Goal: Entertainment & Leisure: Consume media (video, audio)

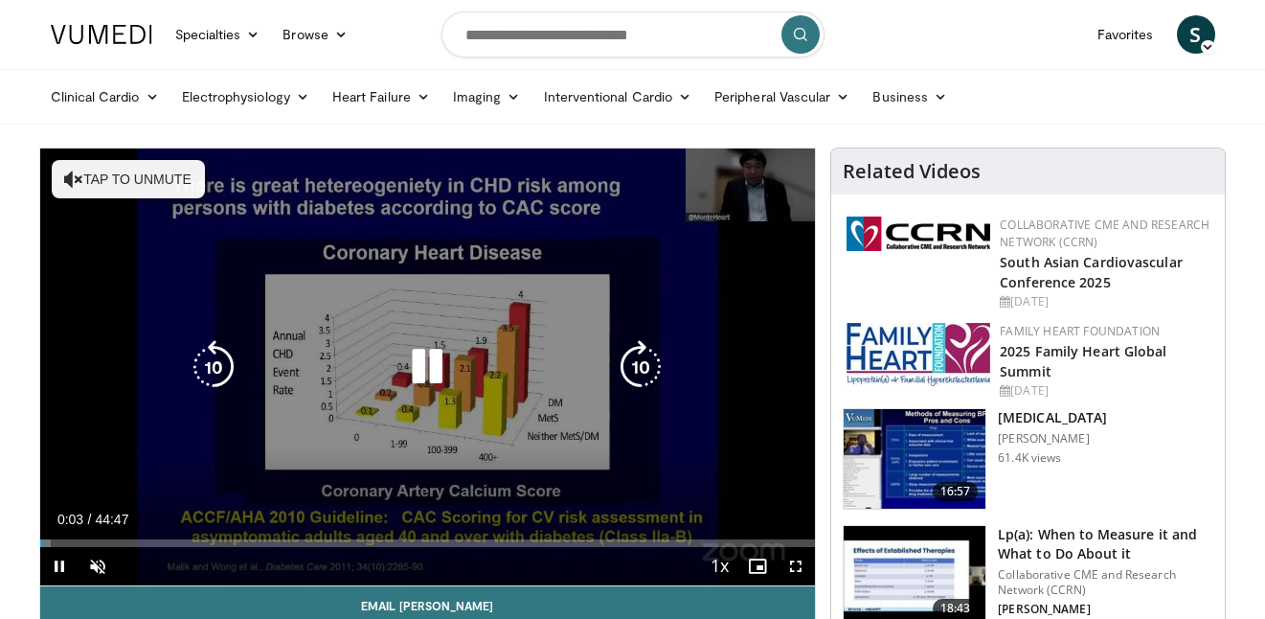
click at [82, 174] on button "Tap to unmute" at bounding box center [128, 179] width 153 height 38
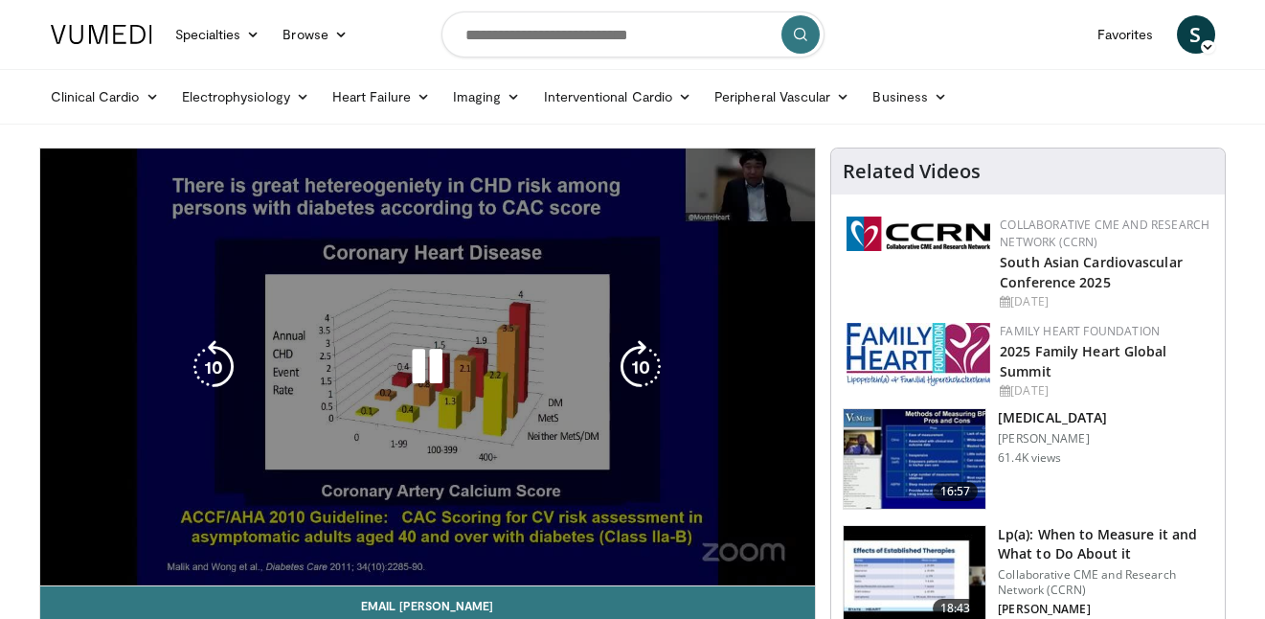
click at [684, 452] on div "10 seconds Tap to unmute" at bounding box center [428, 366] width 776 height 437
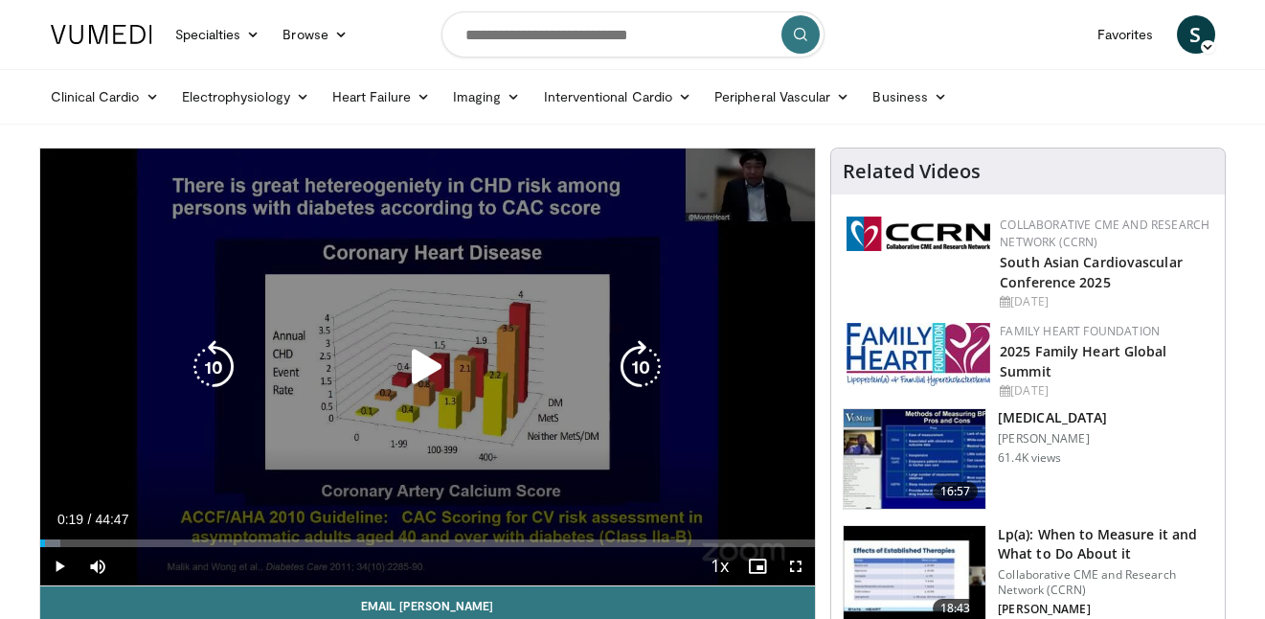
click at [415, 367] on icon "Video Player" at bounding box center [427, 367] width 54 height 54
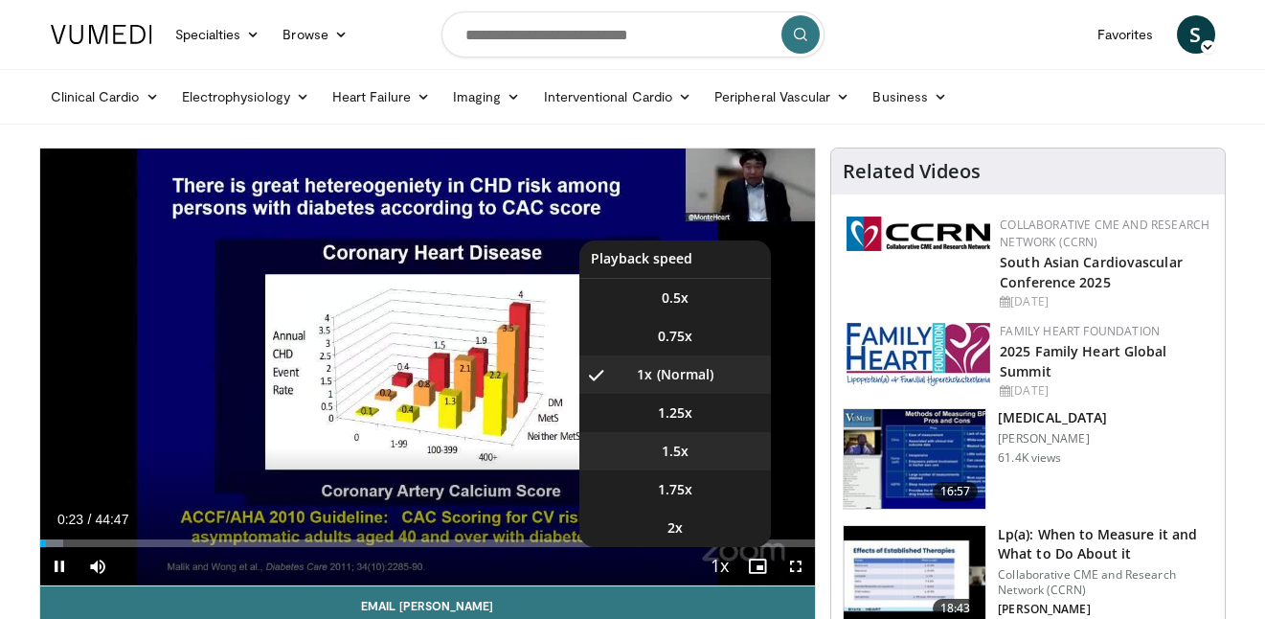
click at [693, 453] on li "1.5x" at bounding box center [676, 451] width 192 height 38
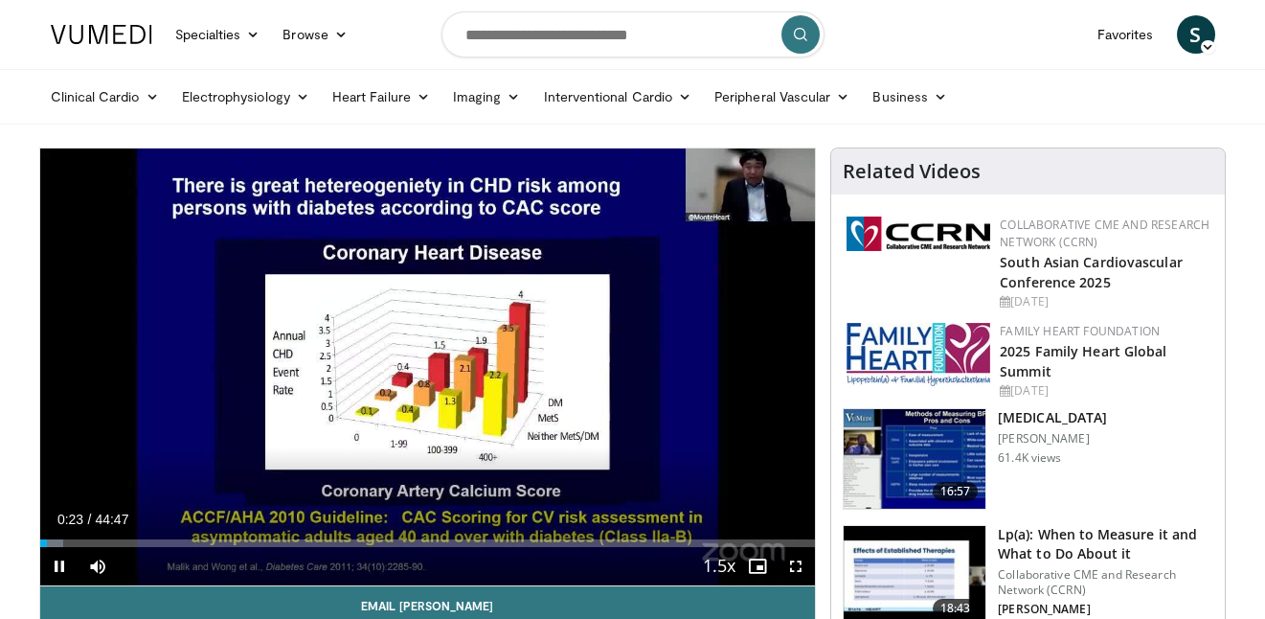
click at [693, 453] on div "10 seconds Tap to unmute" at bounding box center [428, 366] width 776 height 437
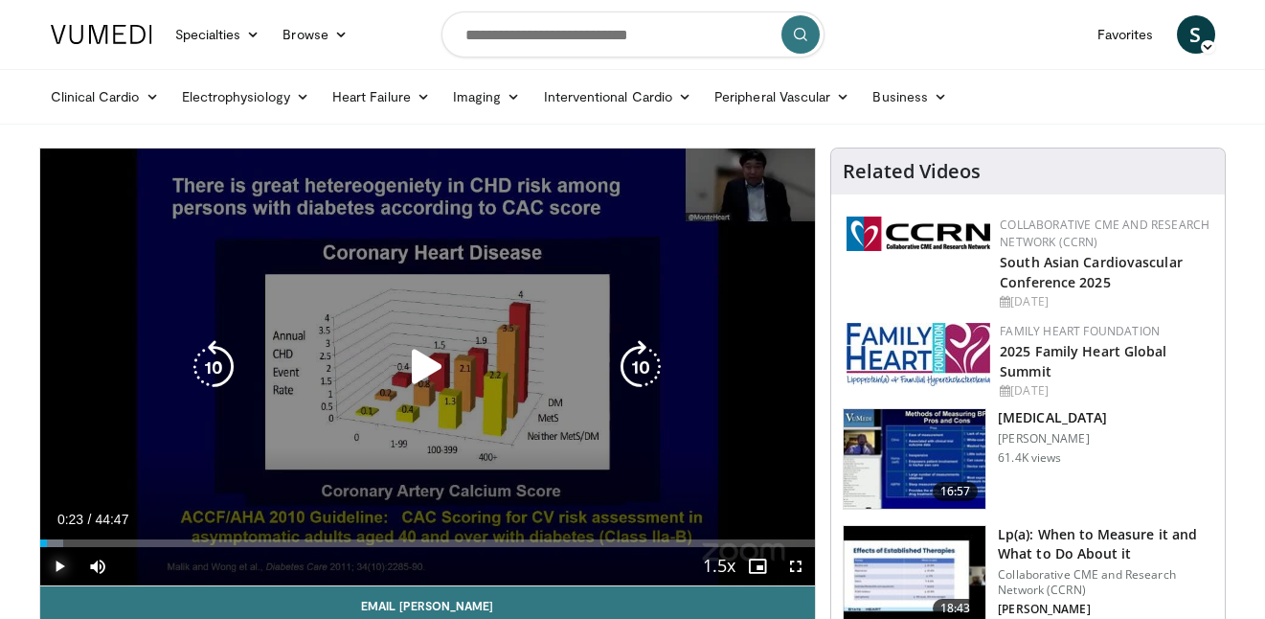
click at [58, 561] on span "Video Player" at bounding box center [59, 566] width 38 height 38
click at [425, 361] on icon "Video Player" at bounding box center [427, 367] width 54 height 54
